Goal: Task Accomplishment & Management: Use online tool/utility

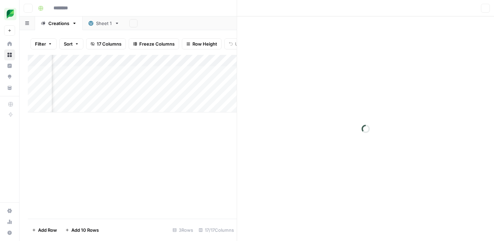
type input "**********"
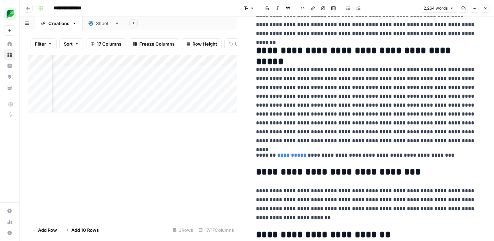
scroll to position [2240, 0]
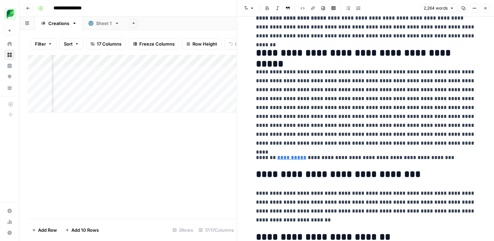
click at [484, 10] on button "Close" at bounding box center [485, 8] width 9 height 9
